Goal: Transaction & Acquisition: Purchase product/service

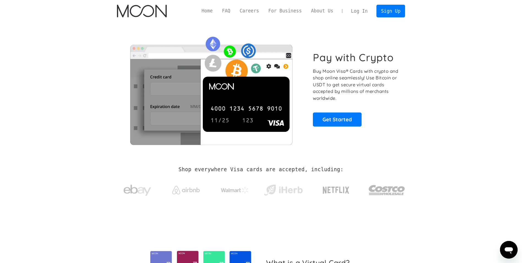
click at [358, 13] on link "Log In" at bounding box center [360, 11] width 26 height 12
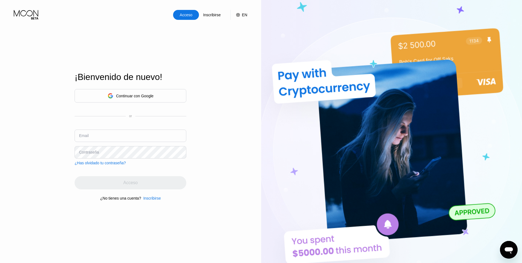
click at [141, 92] on div "Continuar con Google" at bounding box center [131, 95] width 46 height 9
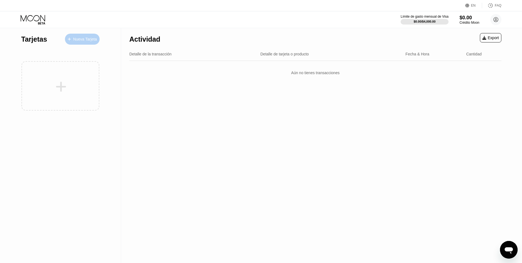
click at [86, 37] on div "Nueva Tarjeta" at bounding box center [85, 39] width 24 height 5
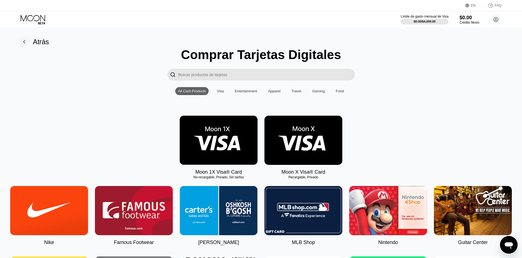
click at [312, 128] on img at bounding box center [303, 140] width 78 height 49
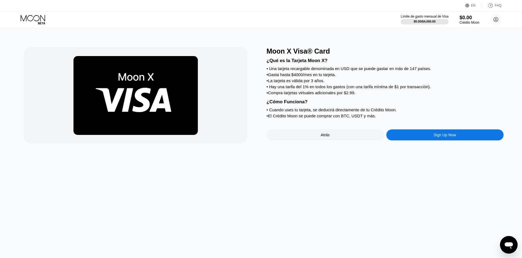
click at [403, 141] on div "Sign Up Now" at bounding box center [444, 135] width 117 height 11
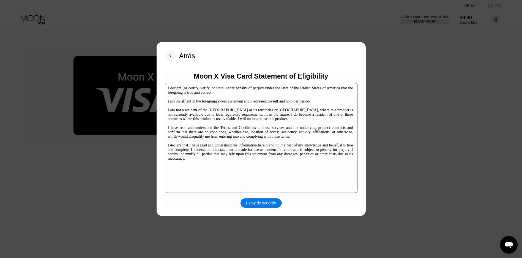
click at [267, 209] on div "Atrás Moon X Visa Card Statement of Eligibility I declare (or certify, verify, …" at bounding box center [261, 129] width 209 height 174
click at [268, 203] on div "Estoy de acuerdo" at bounding box center [261, 203] width 30 height 5
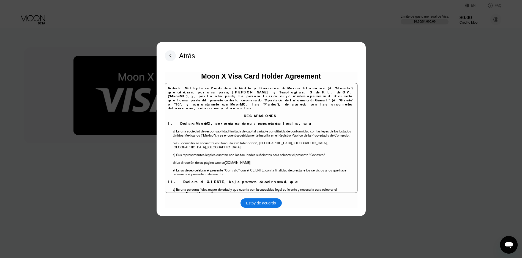
click at [265, 203] on div "Estoy de acuerdo" at bounding box center [261, 203] width 30 height 5
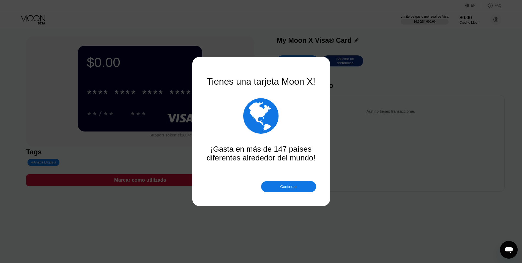
click at [147, 93] on div at bounding box center [263, 131] width 526 height 263
click at [299, 188] on div "Continuar" at bounding box center [288, 186] width 55 height 11
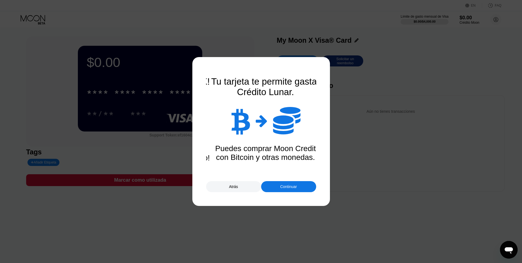
click at [299, 188] on div "Continuar" at bounding box center [288, 186] width 55 height 11
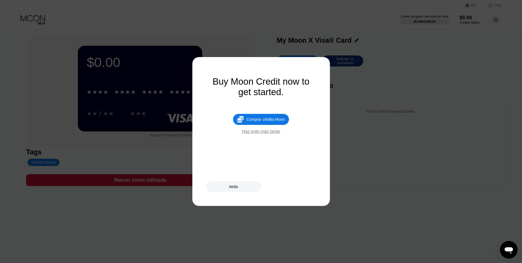
click at [266, 125] on div " Comprar crédito Moon" at bounding box center [261, 119] width 56 height 11
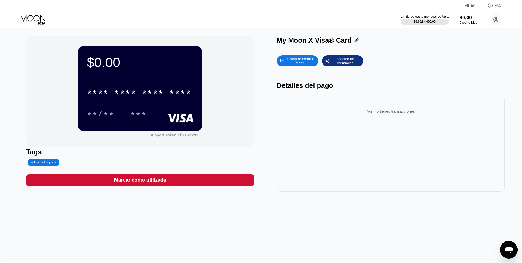
type input "0"
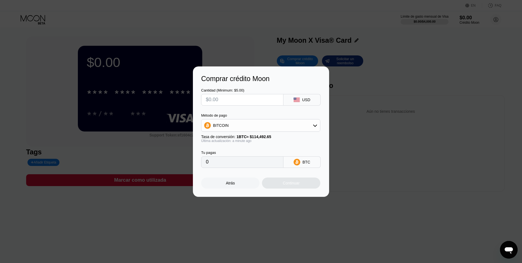
click at [251, 125] on div "BITCOIN" at bounding box center [260, 125] width 119 height 11
click at [249, 157] on div "USDT on TRON" at bounding box center [261, 152] width 116 height 11
type input "0.00"
click at [241, 98] on input "text" at bounding box center [242, 99] width 73 height 11
type input "$600"
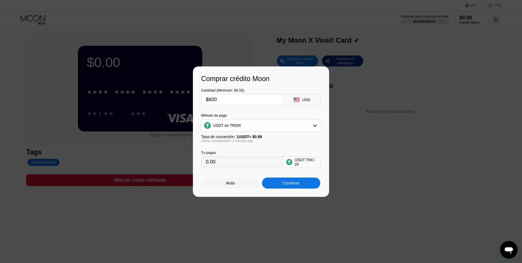
type input "606.06"
type input "$600"
click at [302, 187] on div "Continuar" at bounding box center [291, 182] width 58 height 11
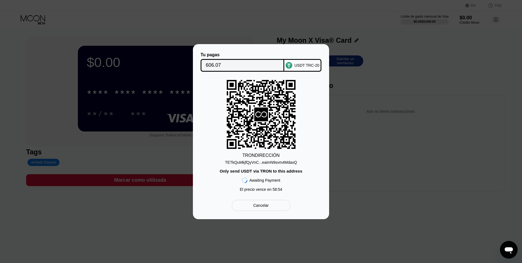
click at [282, 162] on div "TETkQuMkjfQyVnC...eaimN9svm4MdaxQ" at bounding box center [261, 162] width 72 height 4
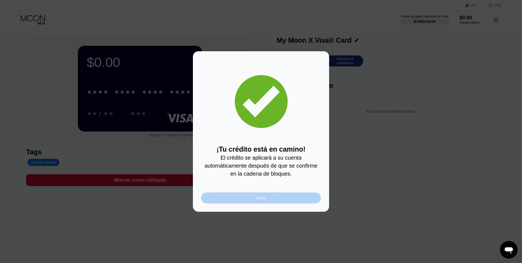
click at [254, 200] on div "Cerca" at bounding box center [261, 197] width 120 height 11
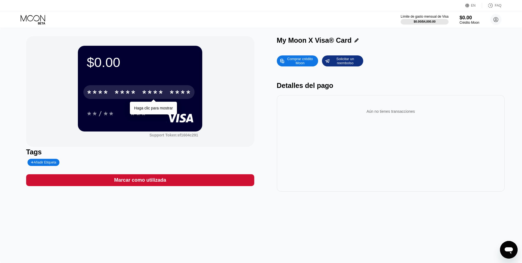
click at [137, 94] on div "* * * * * * * * * * * * ****" at bounding box center [138, 92] width 111 height 14
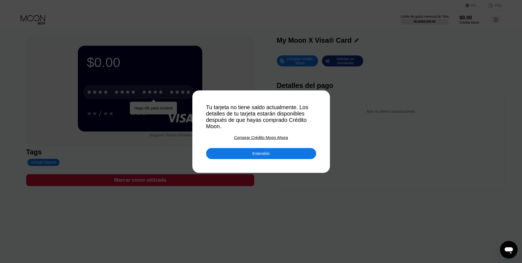
click at [253, 156] on div "Entendido" at bounding box center [260, 153] width 17 height 5
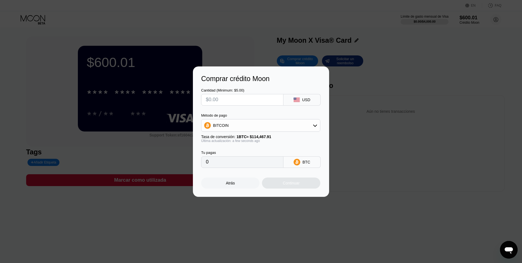
click at [224, 188] on div "Atrás" at bounding box center [230, 182] width 58 height 11
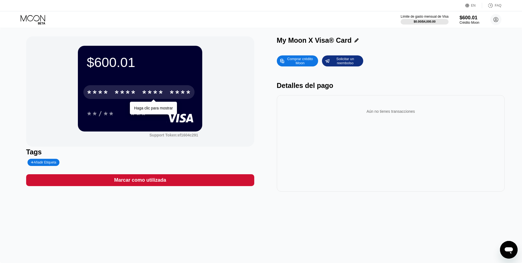
click at [126, 86] on div "* * * * * * * * * * * * ****" at bounding box center [138, 92] width 111 height 14
click at [161, 93] on div "* * * *" at bounding box center [153, 92] width 22 height 9
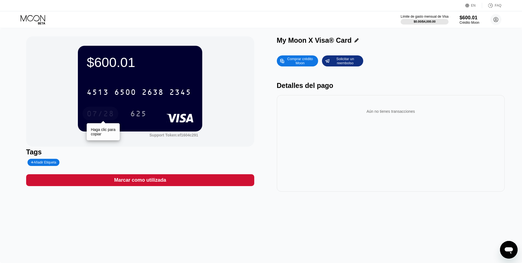
click at [102, 116] on div "07/28" at bounding box center [101, 114] width 28 height 9
